Goal: Task Accomplishment & Management: Complete application form

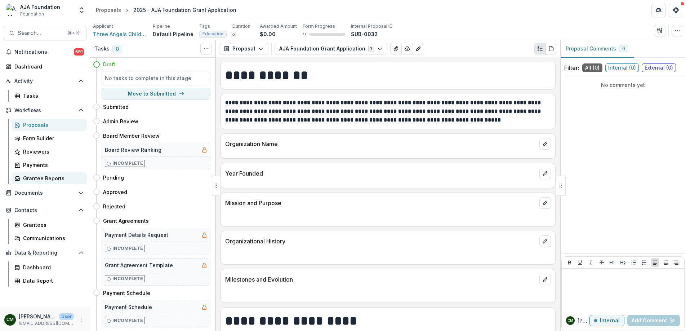
click at [52, 178] on div "Grantee Reports" at bounding box center [52, 178] width 58 height 8
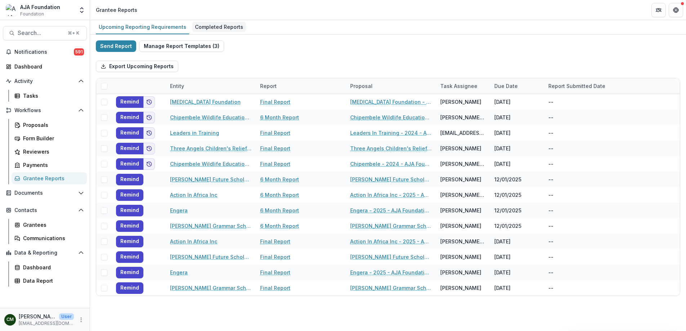
click at [220, 26] on div "Completed Reports" at bounding box center [219, 27] width 54 height 10
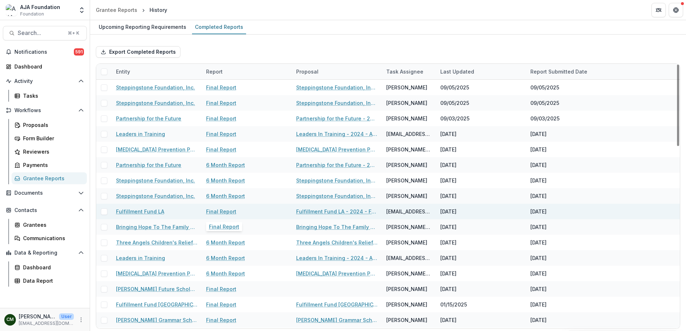
click at [217, 211] on link "Final Report" at bounding box center [221, 212] width 30 height 8
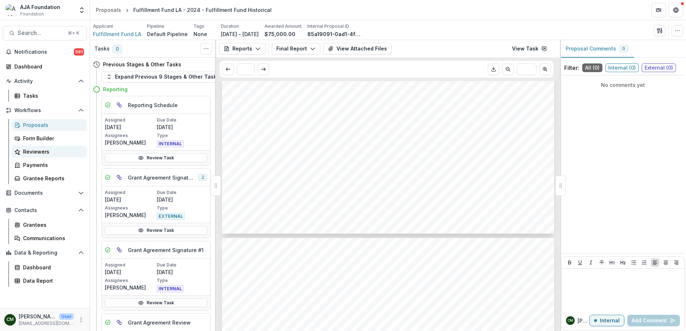
scroll to position [2216, 0]
click at [35, 126] on div "Proposals" at bounding box center [52, 125] width 58 height 8
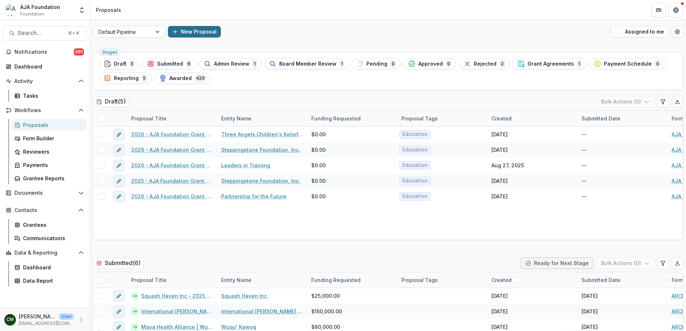
click at [202, 33] on button "New Proposal" at bounding box center [194, 32] width 53 height 12
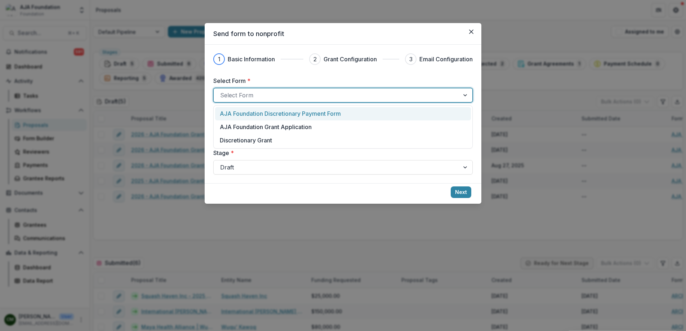
click at [277, 93] on div at bounding box center [336, 95] width 233 height 10
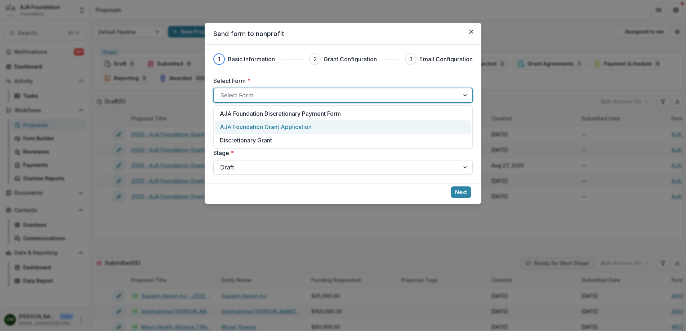
click at [279, 129] on p "AJA Foundation Grant Application" at bounding box center [266, 127] width 92 height 9
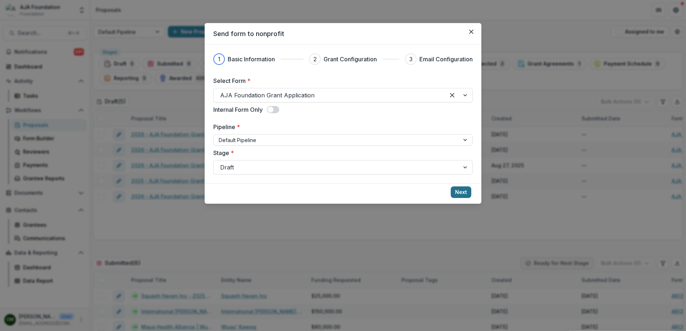
click at [458, 191] on button "Next" at bounding box center [461, 192] width 21 height 12
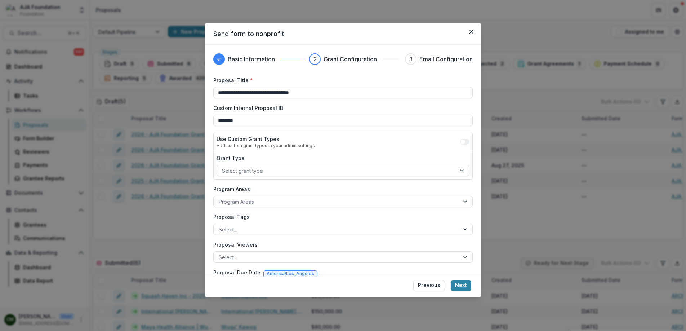
click at [300, 172] on div at bounding box center [336, 170] width 229 height 9
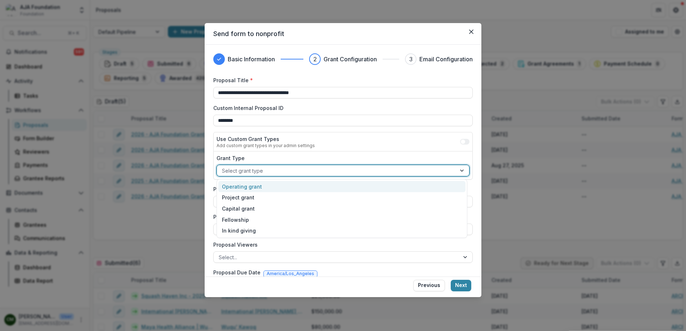
scroll to position [6, 0]
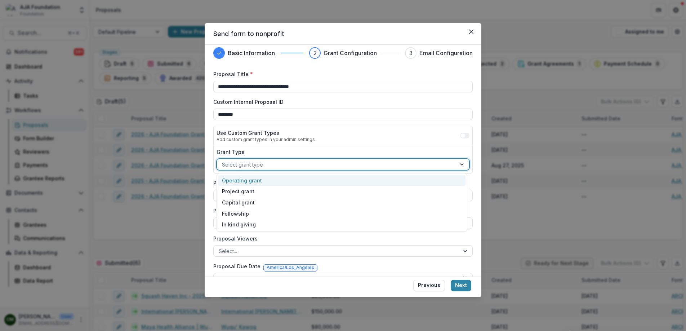
click at [295, 183] on div "Operating grant" at bounding box center [341, 180] width 247 height 11
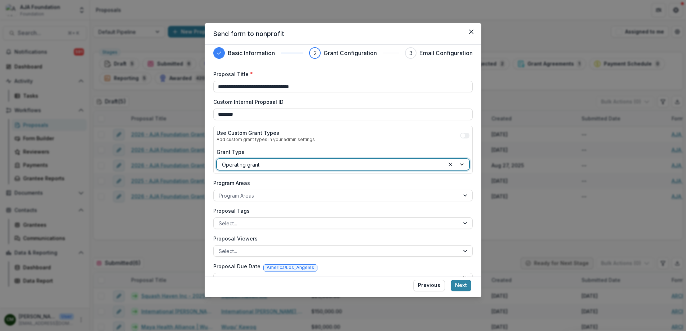
scroll to position [23, 0]
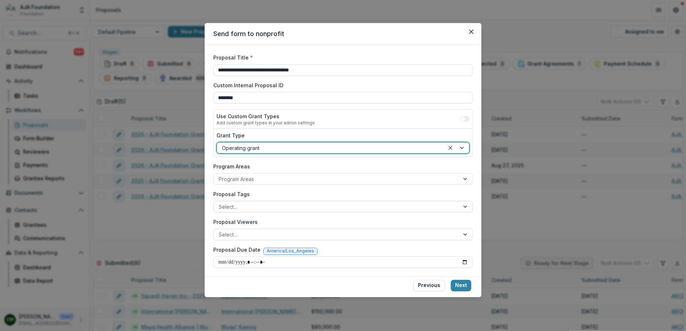
click at [295, 207] on div at bounding box center [337, 206] width 236 height 9
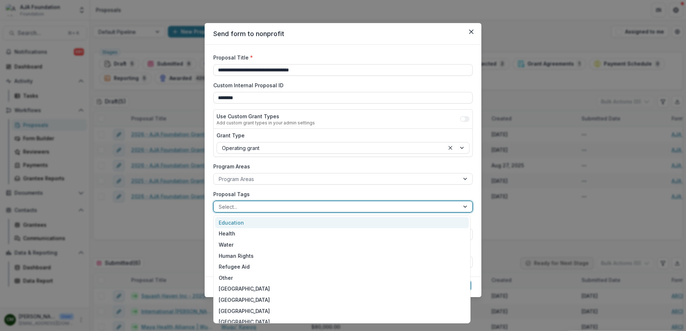
click at [278, 226] on div "Education" at bounding box center [342, 222] width 254 height 11
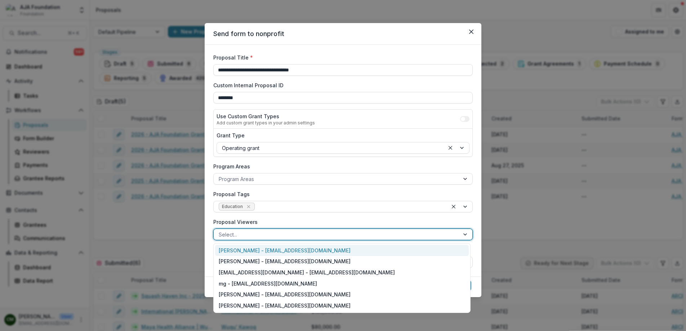
click at [375, 235] on div at bounding box center [337, 234] width 236 height 9
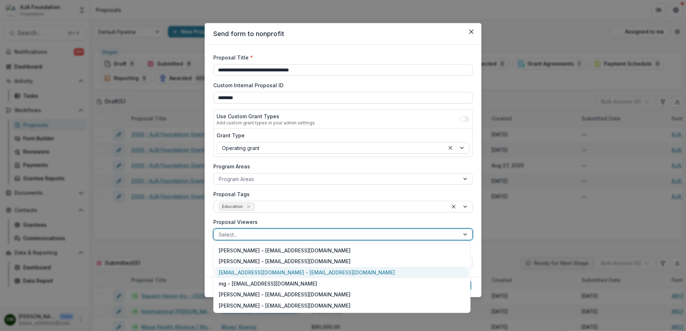
click at [287, 269] on div "[EMAIL_ADDRESS][DOMAIN_NAME] - [EMAIL_ADDRESS][DOMAIN_NAME]" at bounding box center [342, 272] width 254 height 11
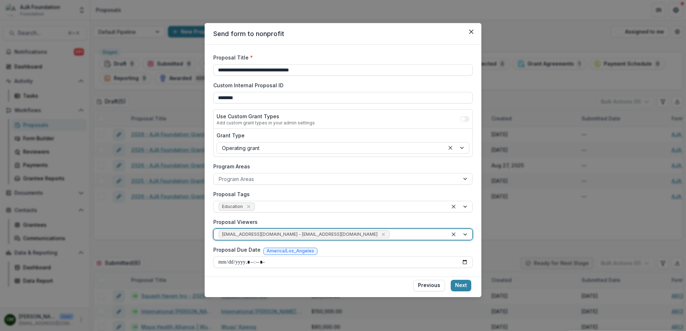
click at [394, 235] on div at bounding box center [417, 234] width 52 height 9
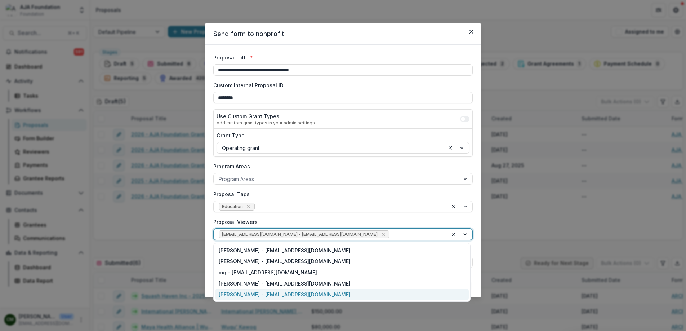
click at [273, 296] on div "[PERSON_NAME] - [EMAIL_ADDRESS][DOMAIN_NAME]" at bounding box center [342, 294] width 254 height 11
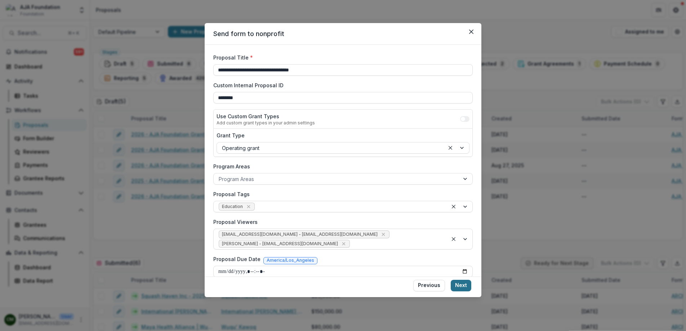
click at [460, 286] on button "Next" at bounding box center [461, 286] width 21 height 12
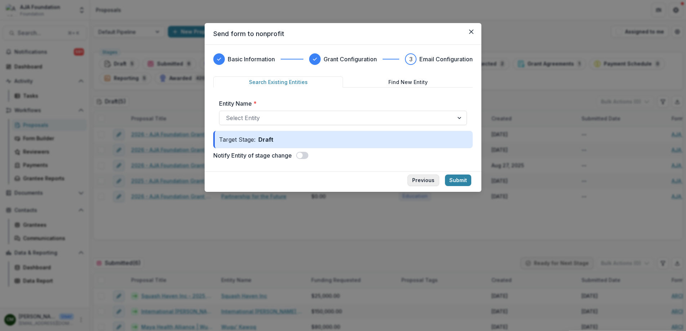
click at [423, 182] on button "Previous" at bounding box center [424, 180] width 32 height 12
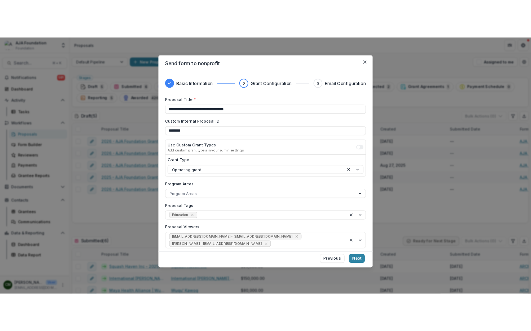
scroll to position [32, 0]
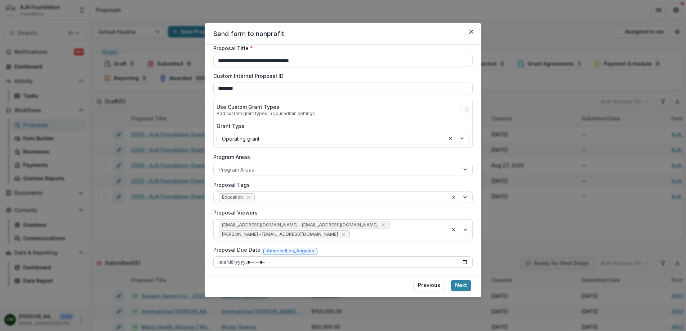
click at [462, 263] on input "Proposal Due Date" at bounding box center [343, 262] width 260 height 12
type input "**********"
click at [459, 287] on button "Next" at bounding box center [461, 286] width 21 height 12
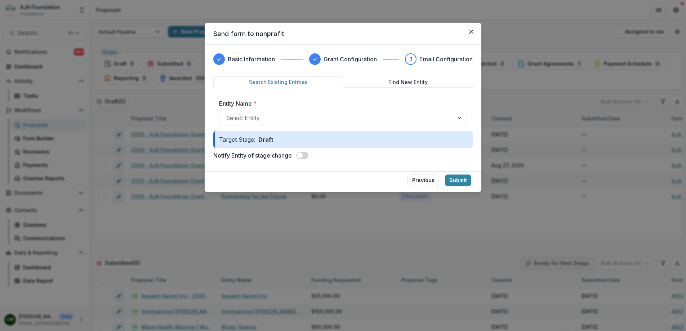
click at [301, 154] on span at bounding box center [300, 155] width 6 height 6
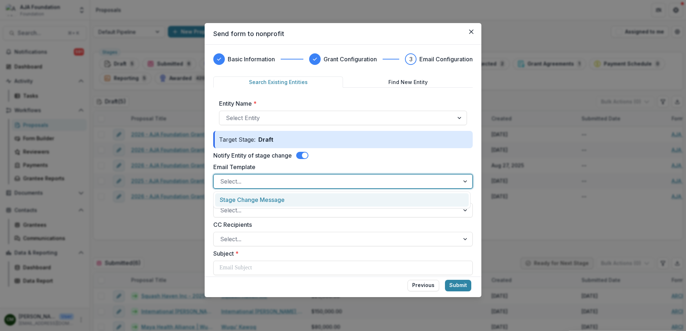
click at [304, 181] on div at bounding box center [336, 181] width 233 height 10
click at [298, 197] on div "Stage Change Message" at bounding box center [342, 199] width 254 height 13
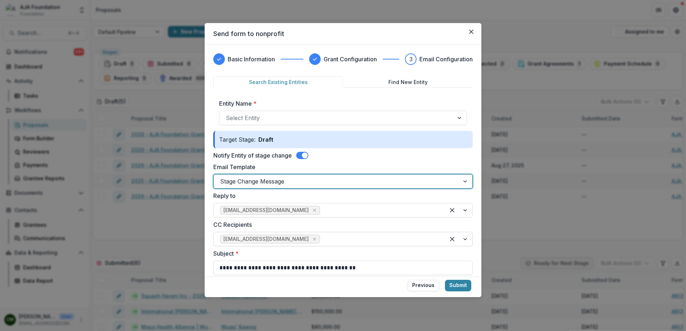
click at [324, 240] on div at bounding box center [380, 239] width 117 height 10
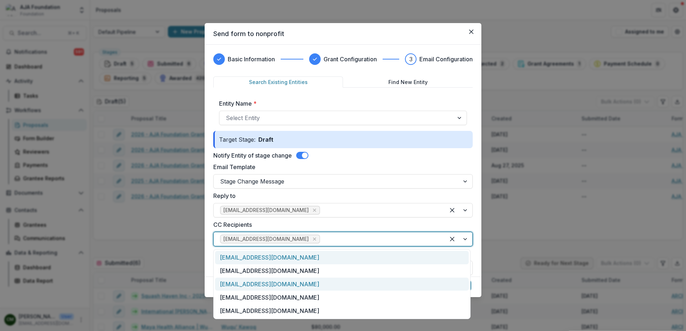
click at [289, 285] on div "[EMAIL_ADDRESS][DOMAIN_NAME]" at bounding box center [342, 284] width 254 height 13
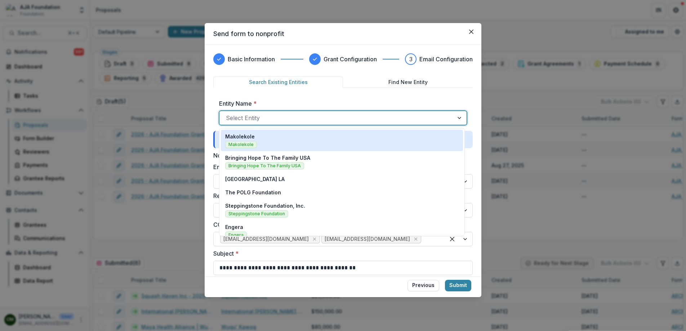
click at [359, 120] on div at bounding box center [336, 118] width 221 height 10
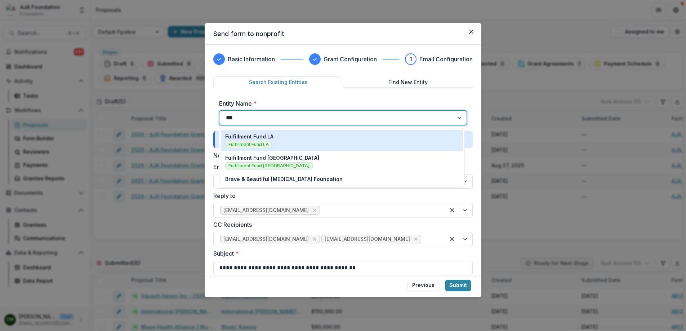
type input "****"
click at [305, 142] on div "Fulfillment Fund LA Fulfillment Fund LA" at bounding box center [342, 141] width 234 height 16
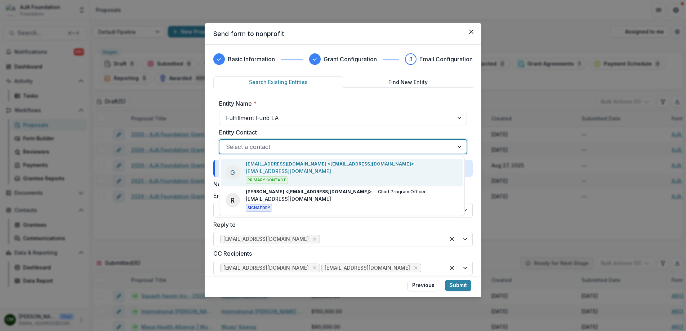
click at [302, 145] on div at bounding box center [336, 147] width 221 height 10
click at [304, 170] on div "[EMAIL_ADDRESS][DOMAIN_NAME] <[EMAIL_ADDRESS][DOMAIN_NAME]> [EMAIL_ADDRESS][DOM…" at bounding box center [330, 172] width 168 height 23
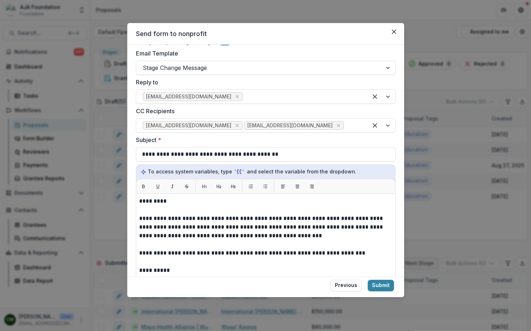
scroll to position [154, 0]
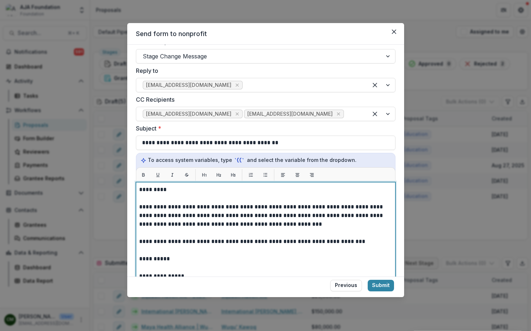
click at [162, 190] on p "*********" at bounding box center [264, 189] width 251 height 9
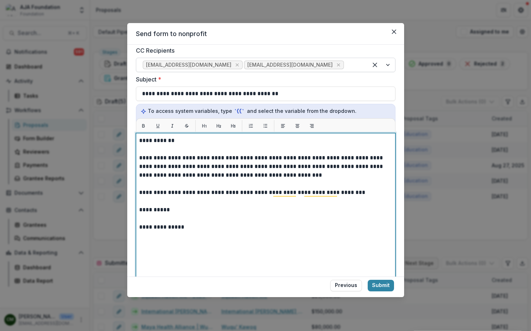
scroll to position [0, 0]
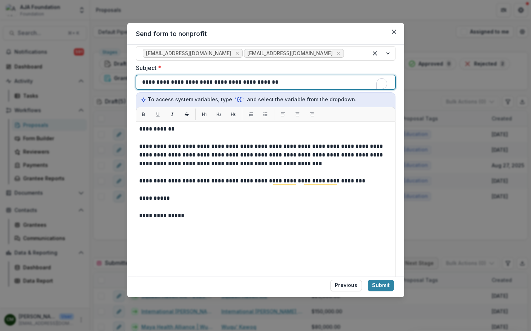
click at [209, 83] on p "**********" at bounding box center [205, 82] width 127 height 9
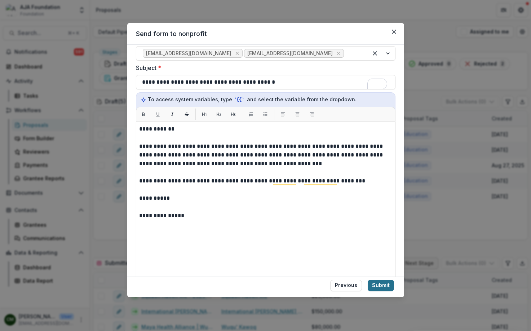
click at [379, 284] on button "Submit" at bounding box center [381, 286] width 26 height 12
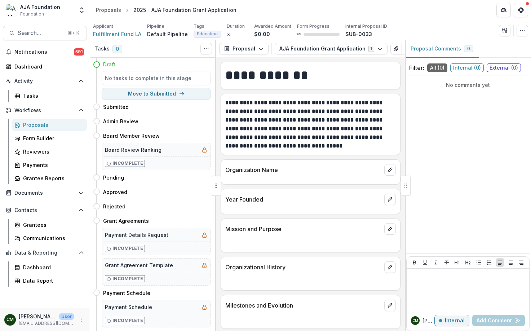
click at [32, 124] on div "Proposals" at bounding box center [52, 125] width 58 height 8
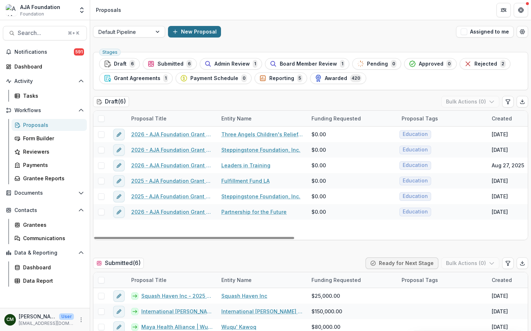
click at [203, 35] on button "New Proposal" at bounding box center [194, 32] width 53 height 12
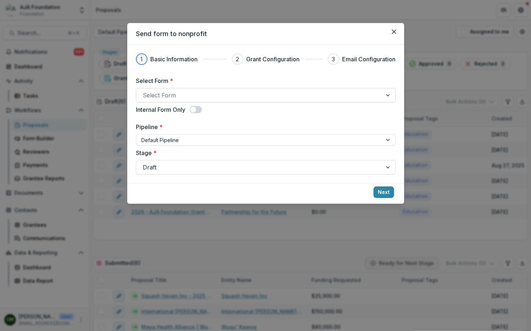
click at [262, 95] on div at bounding box center [259, 95] width 233 height 10
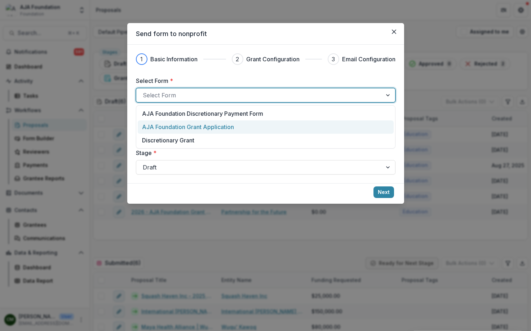
click at [209, 129] on p "AJA Foundation Grant Application" at bounding box center [188, 127] width 92 height 9
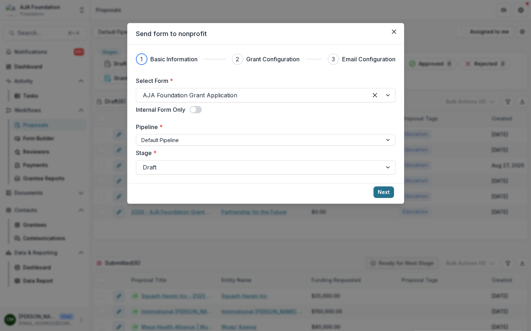
click at [381, 193] on button "Next" at bounding box center [383, 192] width 21 height 12
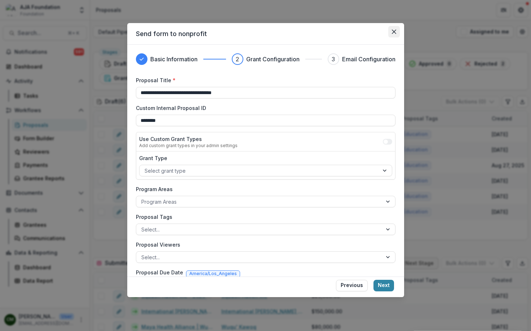
click at [393, 32] on icon "Close" at bounding box center [394, 32] width 4 height 4
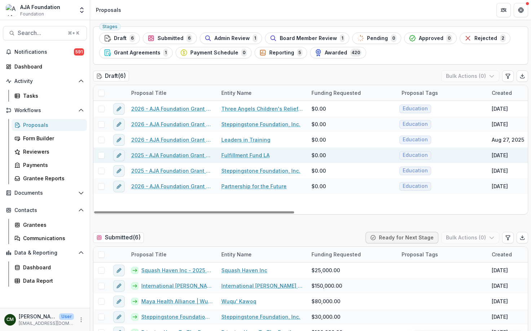
scroll to position [26, 0]
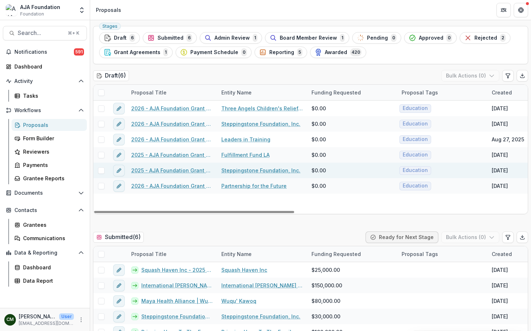
click at [201, 171] on link "2025 - AJA Foundation Grant Application" at bounding box center [171, 171] width 81 height 8
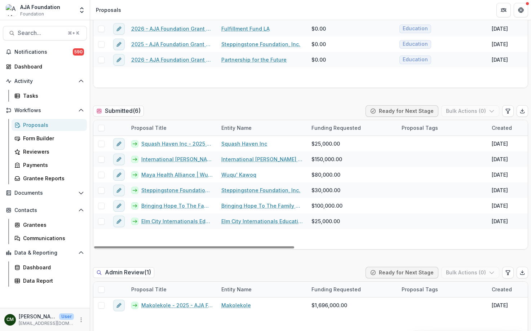
scroll to position [152, 0]
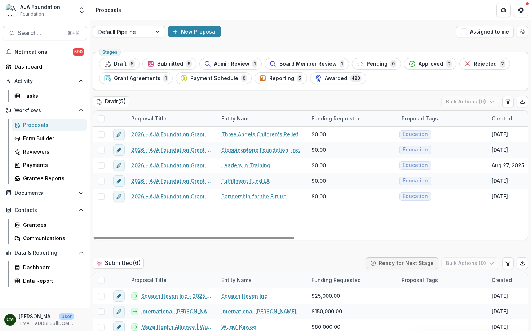
click at [48, 125] on div "Proposals" at bounding box center [52, 125] width 58 height 8
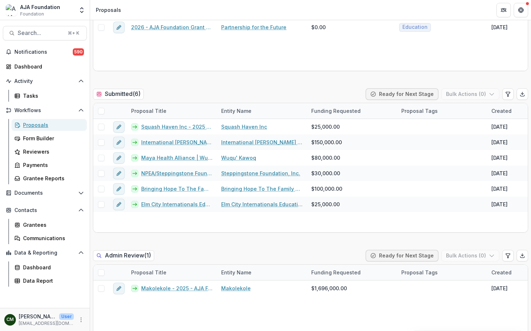
scroll to position [171, 0]
